Goal: Information Seeking & Learning: Learn about a topic

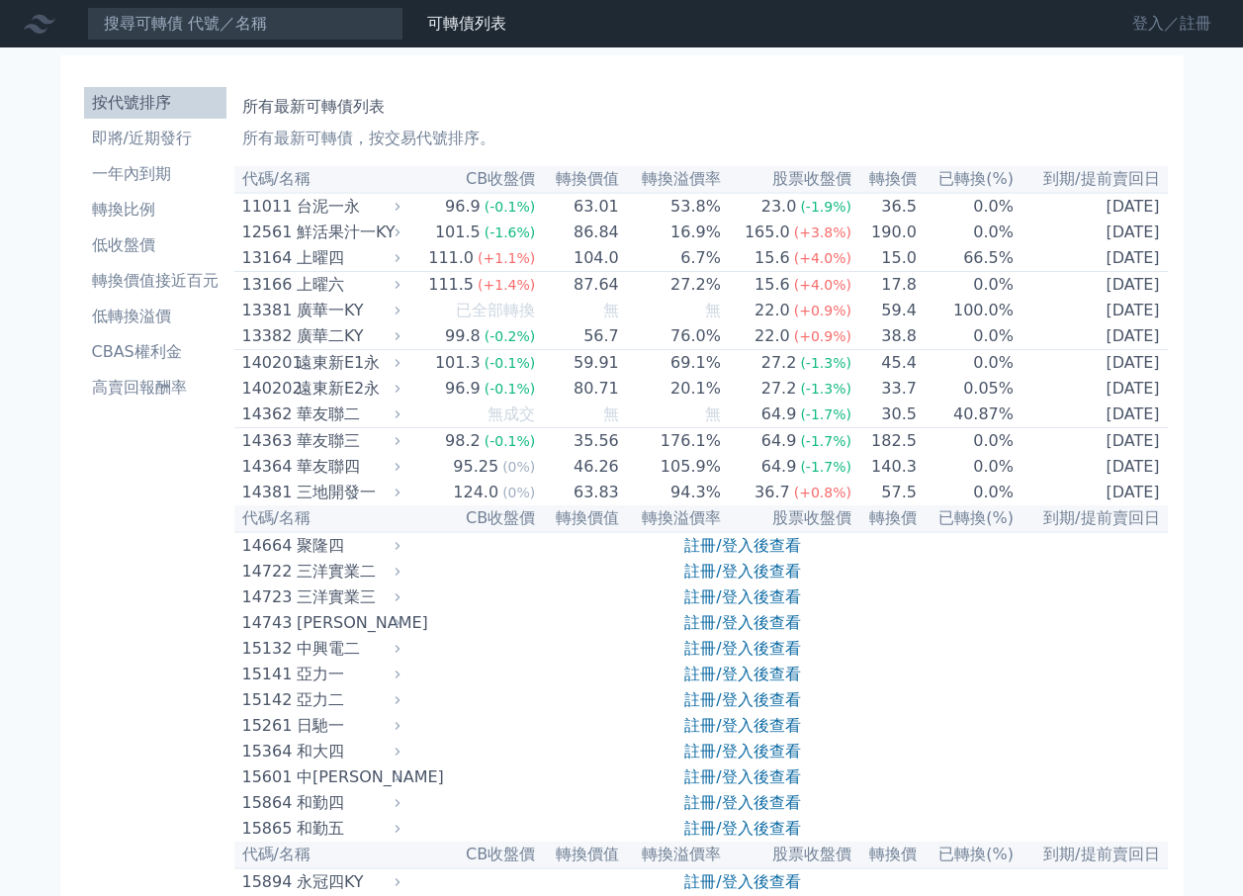
click at [1205, 13] on link "登入／註冊" at bounding box center [1172, 24] width 111 height 32
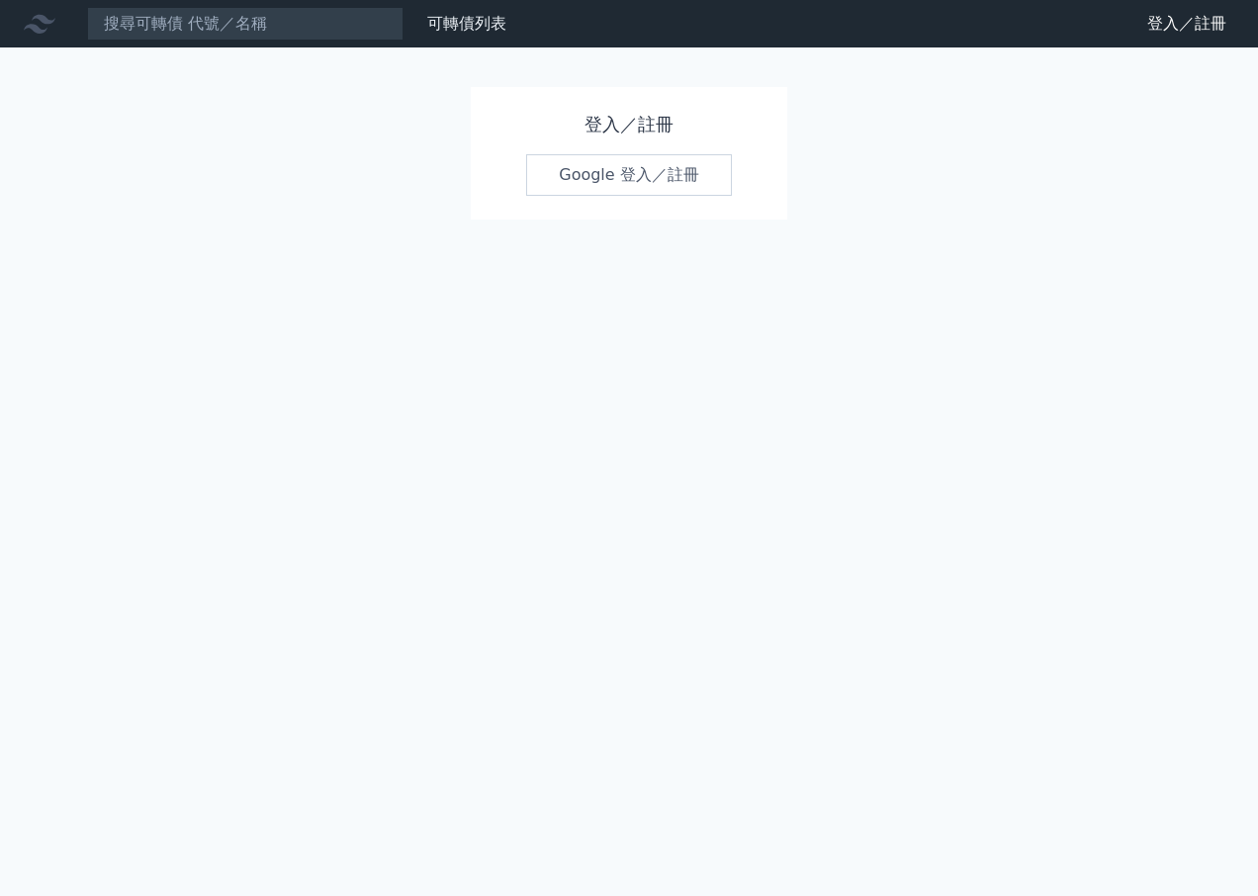
click at [628, 123] on h1 "登入／註冊" at bounding box center [629, 125] width 206 height 28
click at [638, 182] on link "Google 登入／註冊" at bounding box center [629, 175] width 206 height 42
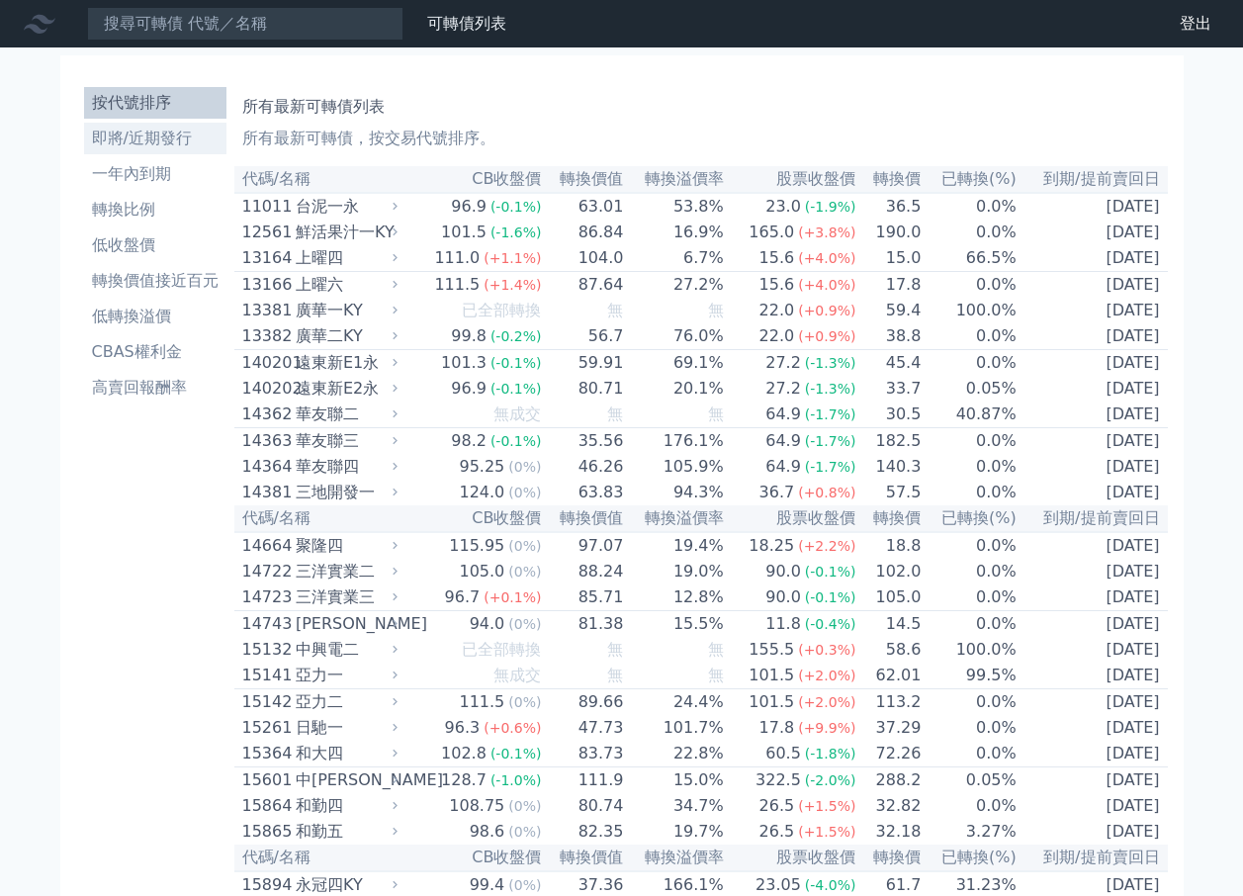
click at [165, 133] on li "即將/近期發行" at bounding box center [155, 139] width 142 height 24
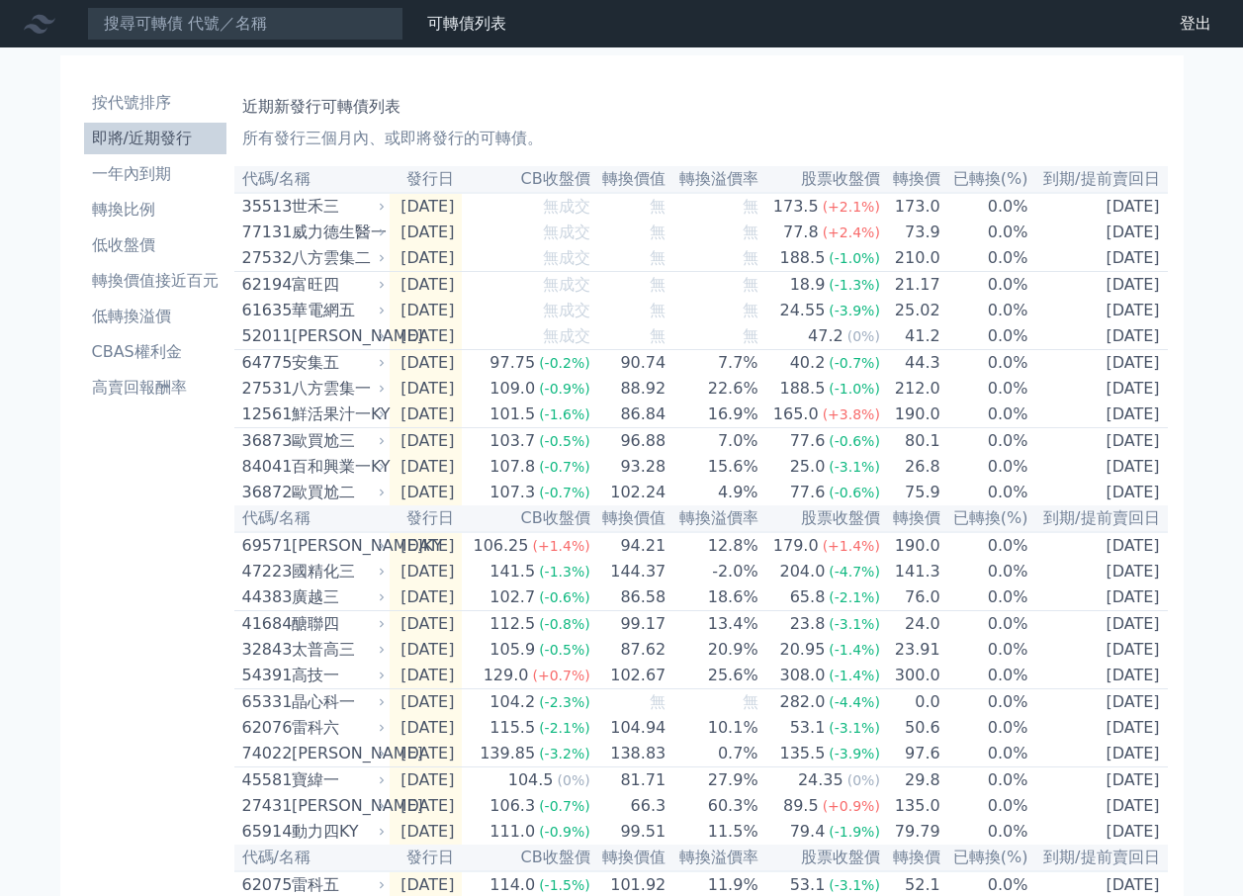
click at [323, 558] on div "[PERSON_NAME]KY" at bounding box center [337, 546] width 90 height 24
